Goal: Task Accomplishment & Management: Complete application form

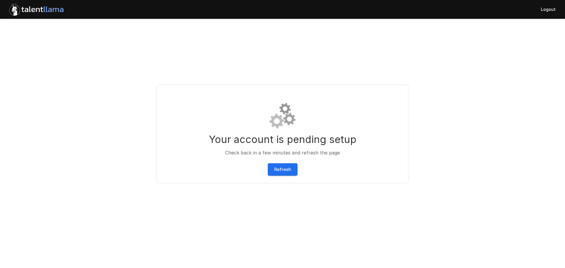
click at [286, 170] on button "Refresh" at bounding box center [283, 169] width 30 height 12
